Goal: Transaction & Acquisition: Subscribe to service/newsletter

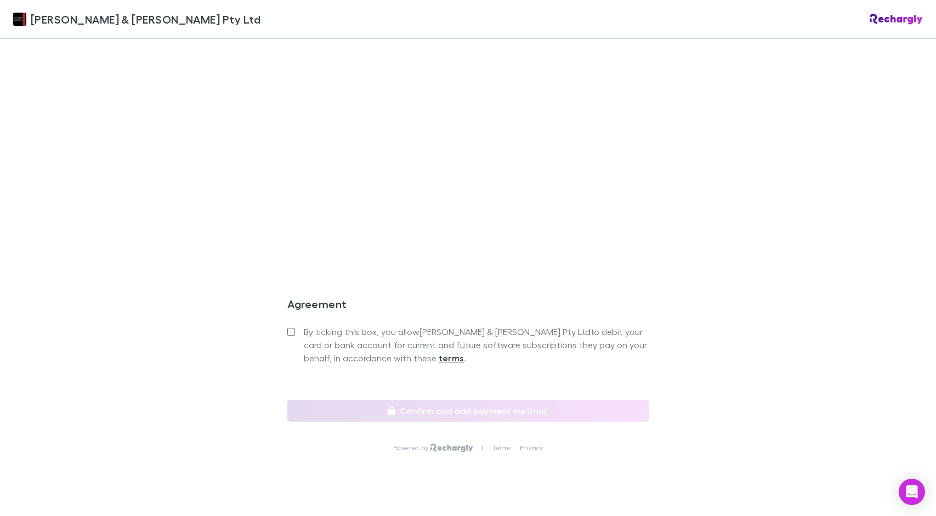
scroll to position [893, 0]
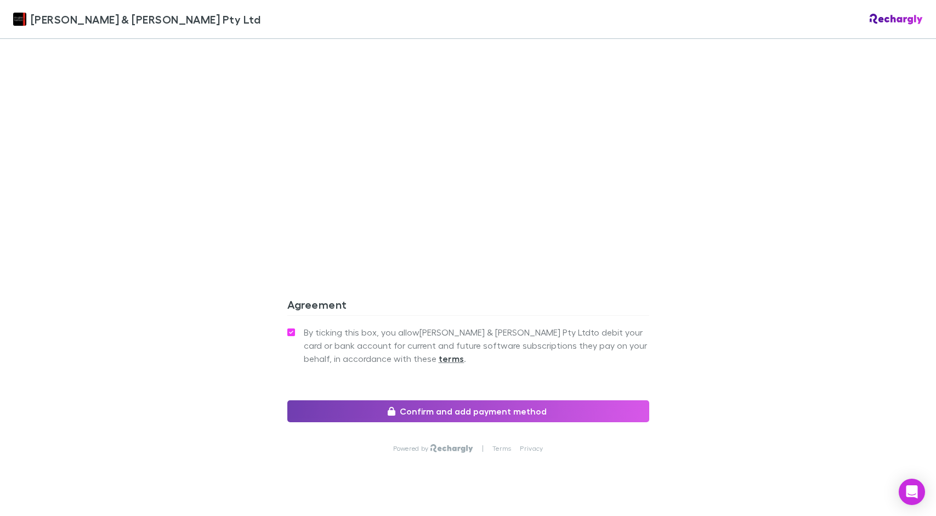
click at [474, 400] on button "Confirm and add payment method" at bounding box center [468, 411] width 362 height 22
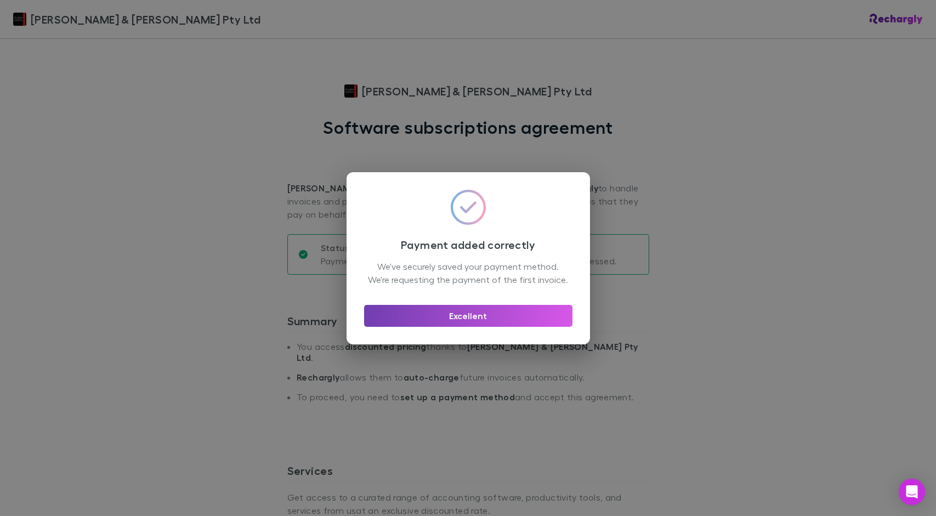
click at [472, 324] on button "Excellent" at bounding box center [468, 316] width 208 height 22
